Goal: Find specific page/section: Find specific page/section

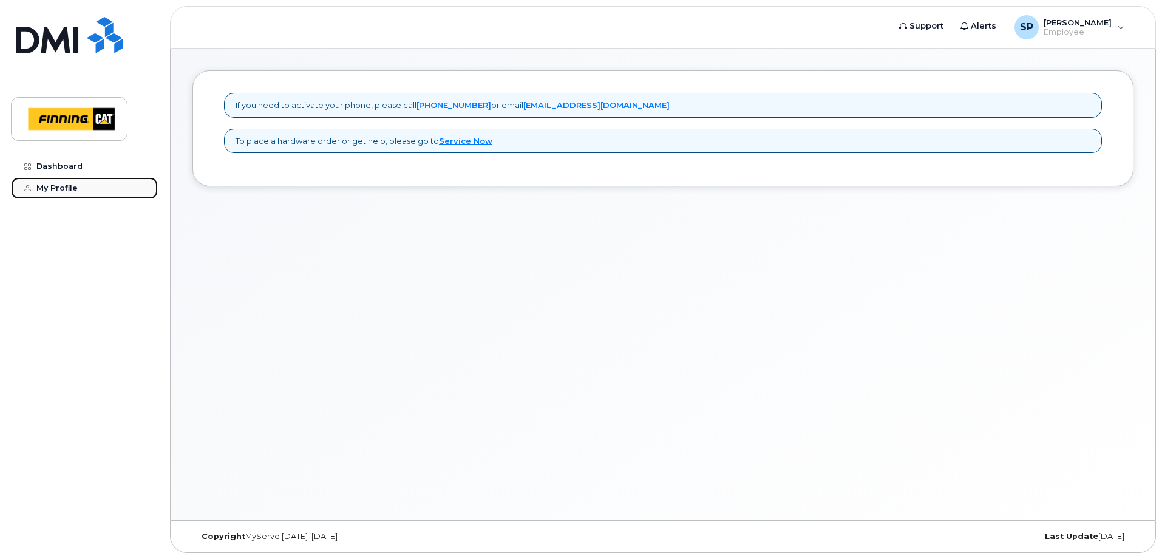
click at [52, 193] on link "My Profile" at bounding box center [84, 188] width 147 height 22
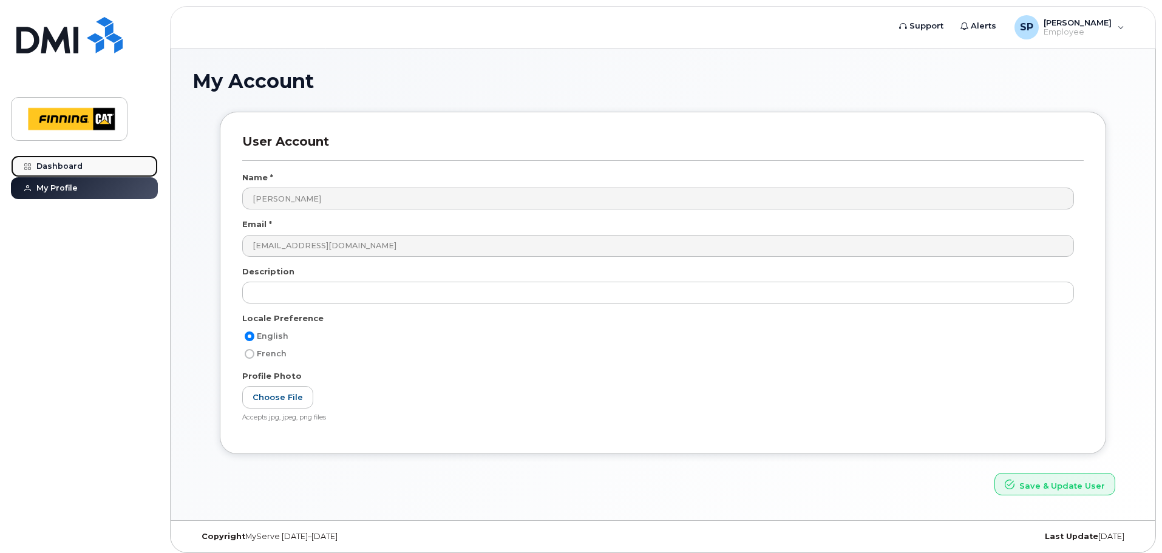
click at [61, 165] on div "Dashboard" at bounding box center [59, 167] width 46 height 10
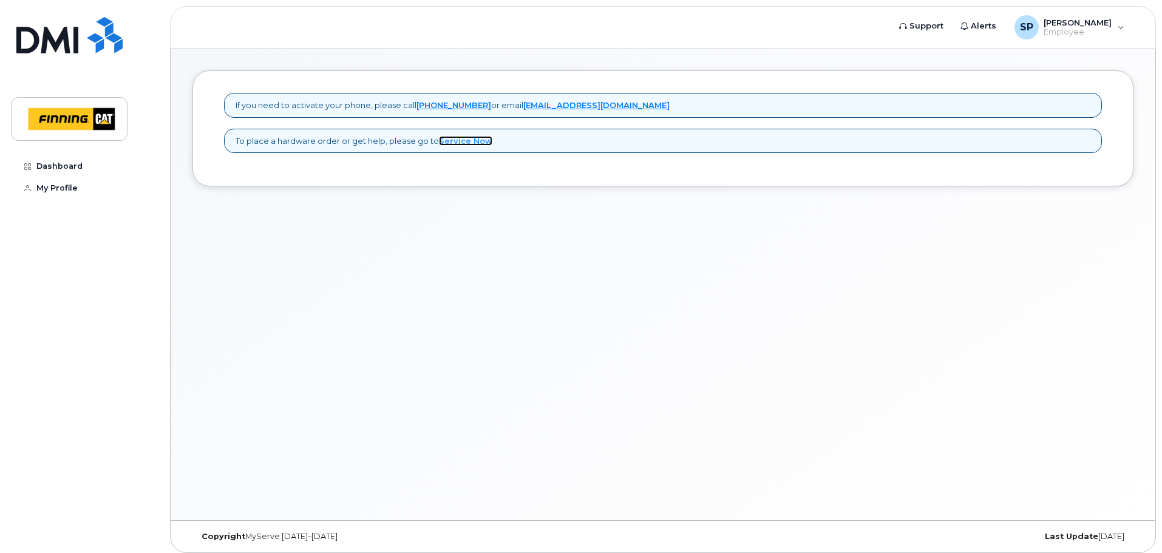
click at [465, 141] on link "Service Now" at bounding box center [465, 141] width 53 height 10
